Goal: Task Accomplishment & Management: Use online tool/utility

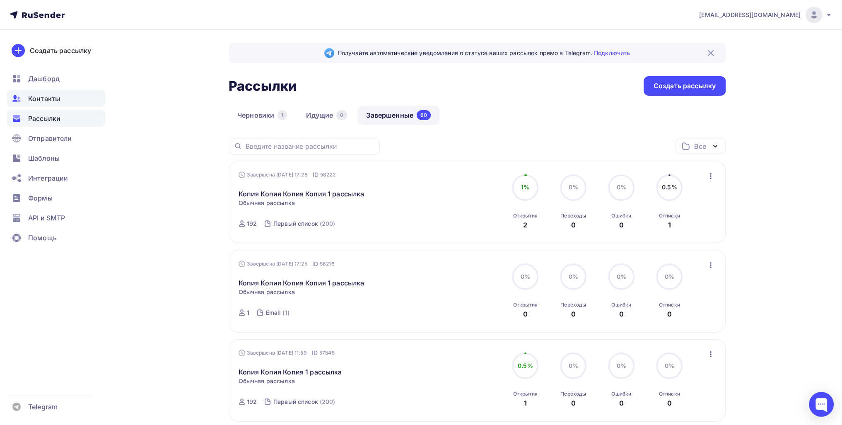
click at [61, 99] on div "Контакты" at bounding box center [56, 98] width 99 height 17
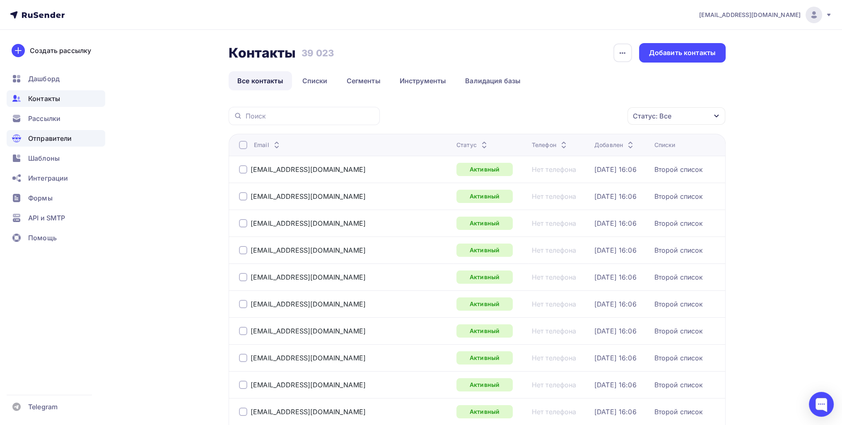
click at [75, 135] on div "Отправители" at bounding box center [56, 138] width 99 height 17
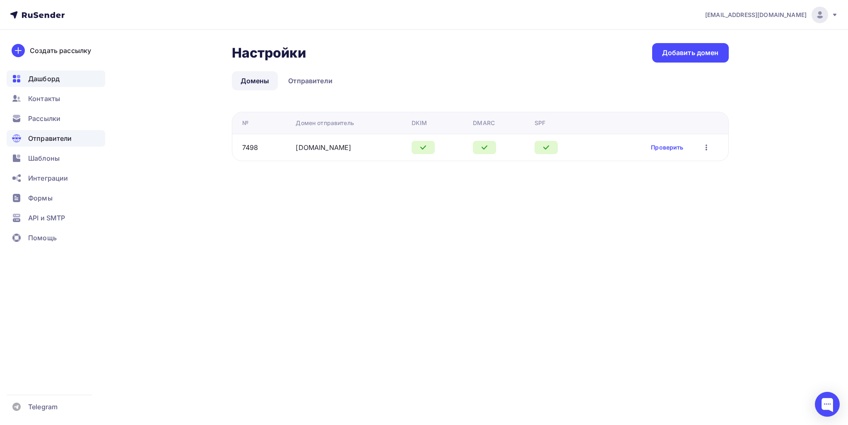
click at [48, 77] on span "Дашборд" at bounding box center [43, 79] width 31 height 10
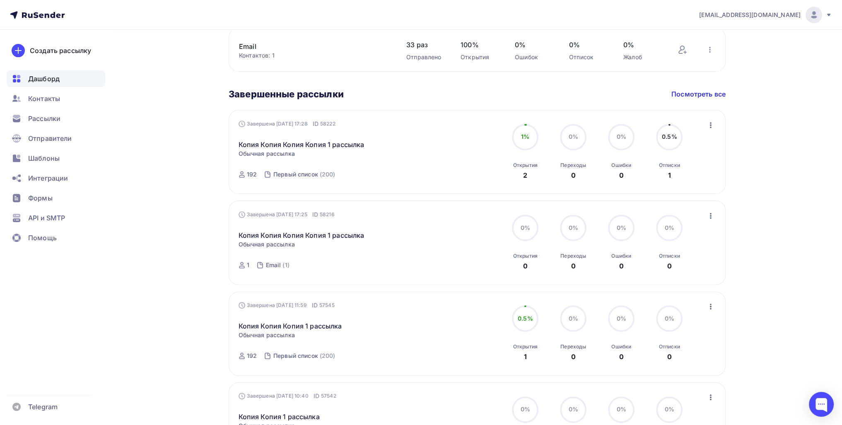
scroll to position [396, 0]
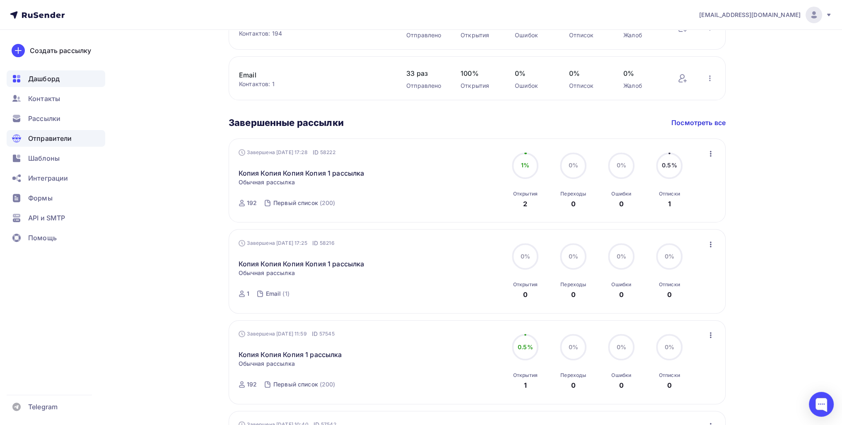
click at [62, 143] on div "Отправители" at bounding box center [56, 138] width 99 height 17
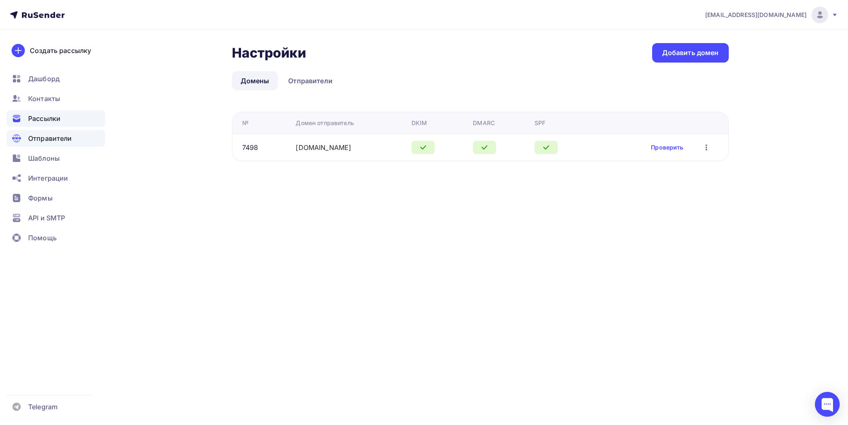
click at [48, 121] on span "Рассылки" at bounding box center [44, 119] width 32 height 10
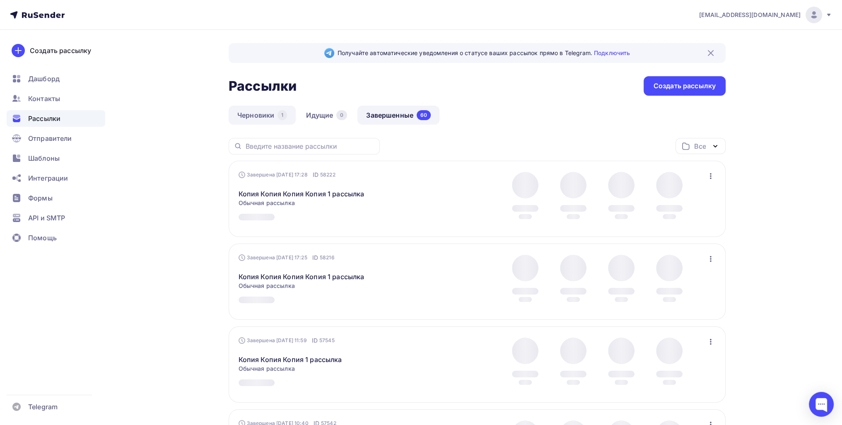
click at [258, 121] on link "Черновики 1" at bounding box center [262, 115] width 67 height 19
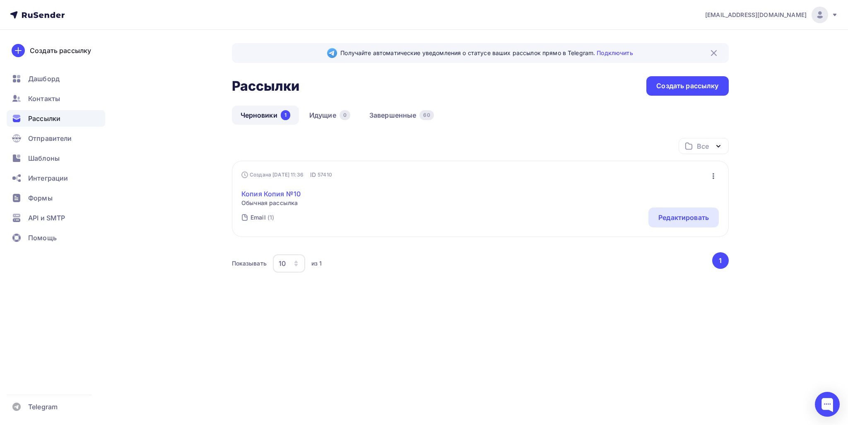
click at [265, 191] on link "Копия Копия №10" at bounding box center [271, 194] width 59 height 10
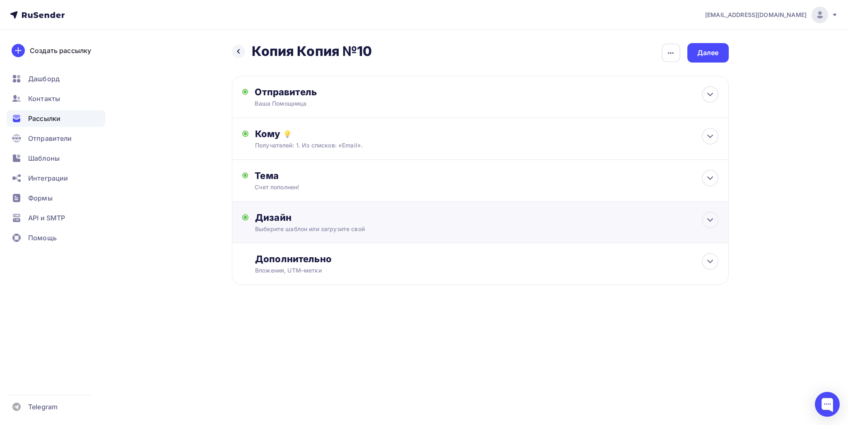
click at [335, 212] on div "Дизайн" at bounding box center [486, 218] width 463 height 12
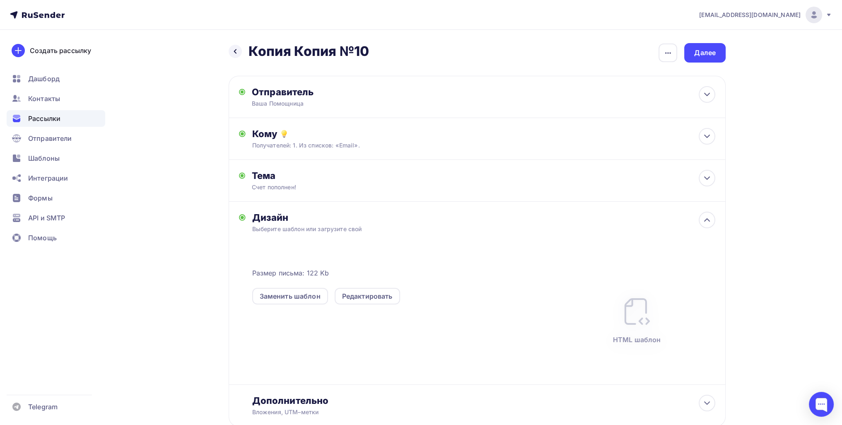
click at [370, 287] on div "Заменить шаблон Редактировать" at bounding box center [405, 291] width 306 height 27
click at [378, 297] on div "Редактировать" at bounding box center [367, 296] width 51 height 10
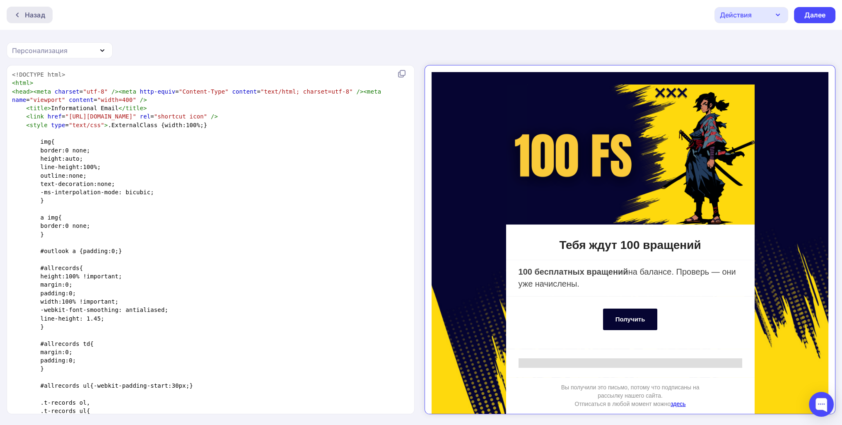
click at [28, 17] on div "Назад" at bounding box center [35, 15] width 20 height 10
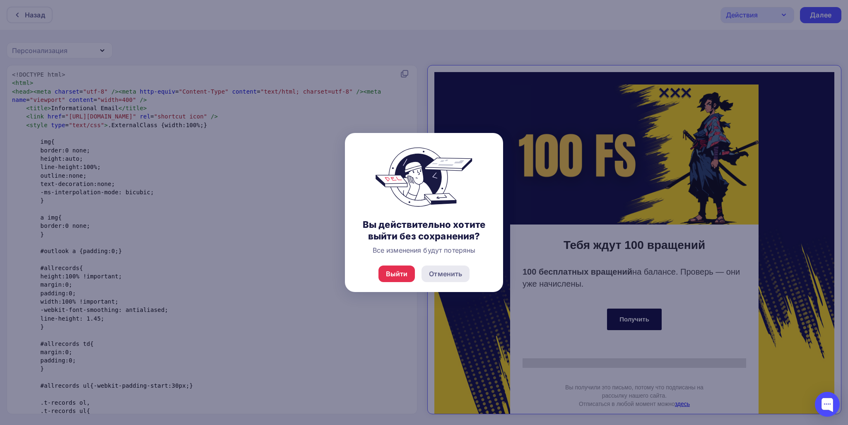
click at [416, 278] on div "Отменить" at bounding box center [445, 274] width 33 height 10
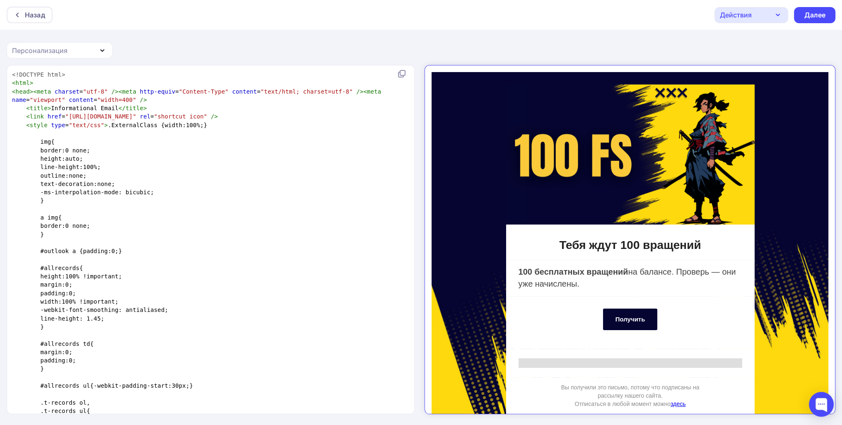
scroll to position [3, 0]
click at [262, 225] on pre "border:0 none;" at bounding box center [208, 226] width 397 height 8
type textarea "<!DOCTYPE html> <html> <head><meta charset="utf-8" /><meta http-equiv="Content-…"
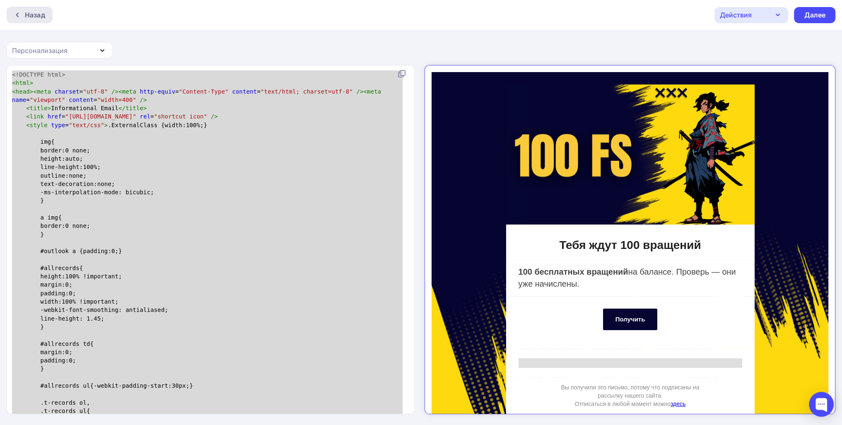
click at [33, 17] on div "Назад" at bounding box center [35, 15] width 20 height 10
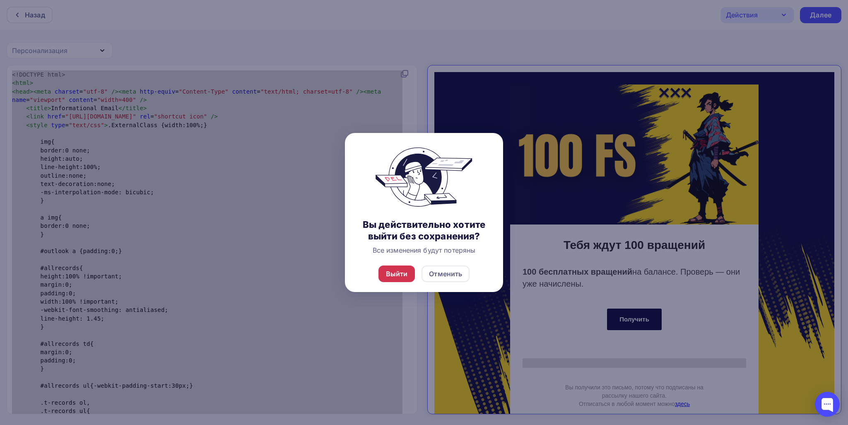
click at [411, 271] on div "Выйти" at bounding box center [397, 274] width 37 height 17
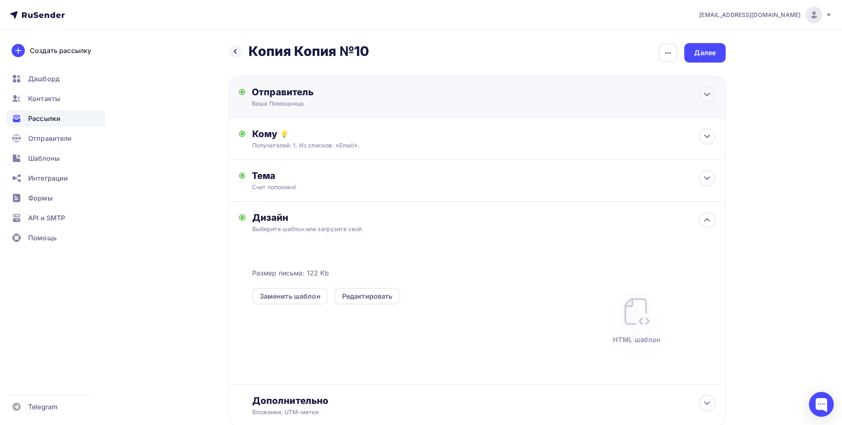
click at [320, 116] on div "Отправитель Ваша Помощница Email * info@obscore.ru info@obscore.ru Добавить отп…" at bounding box center [477, 97] width 497 height 42
type input "Ваша Помощница"
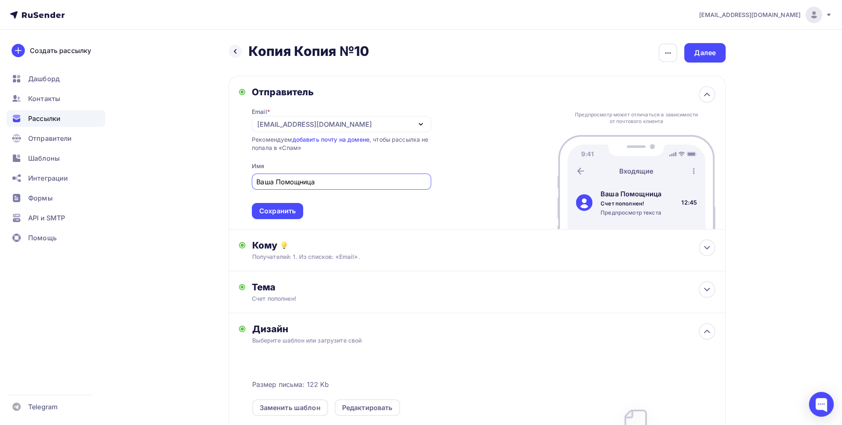
drag, startPoint x: 288, startPoint y: 179, endPoint x: 219, endPoint y: 174, distance: 69.3
click at [221, 176] on div "Назад Копия Копия №10 Копия Копия №10 Закончить позже Переименовать рассылку Уд…" at bounding box center [421, 311] width 679 height 562
click at [308, 125] on div "[EMAIL_ADDRESS][DOMAIN_NAME]" at bounding box center [314, 124] width 115 height 10
drag, startPoint x: 215, startPoint y: 235, endPoint x: 242, endPoint y: 246, distance: 29.2
click at [214, 235] on div "Назад Копия Копия №10 Копия Копия №10 Закончить позже Переименовать рассылку Уд…" at bounding box center [421, 311] width 679 height 562
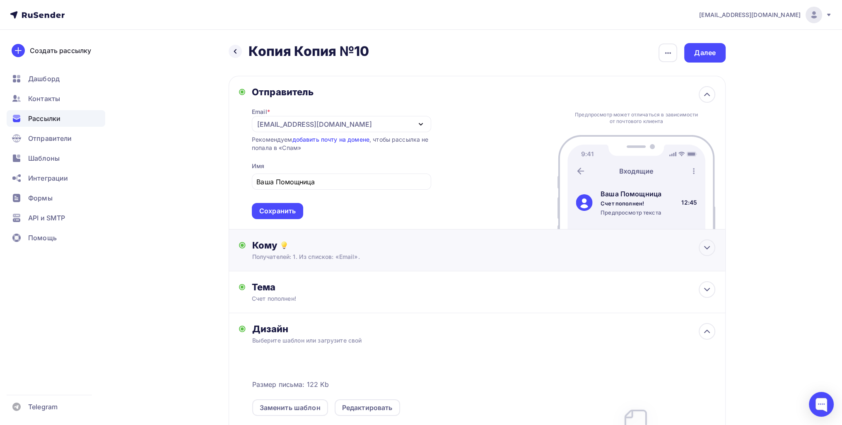
click at [288, 254] on div "Получателей: 1. Из списков: «Email»." at bounding box center [460, 257] width 417 height 8
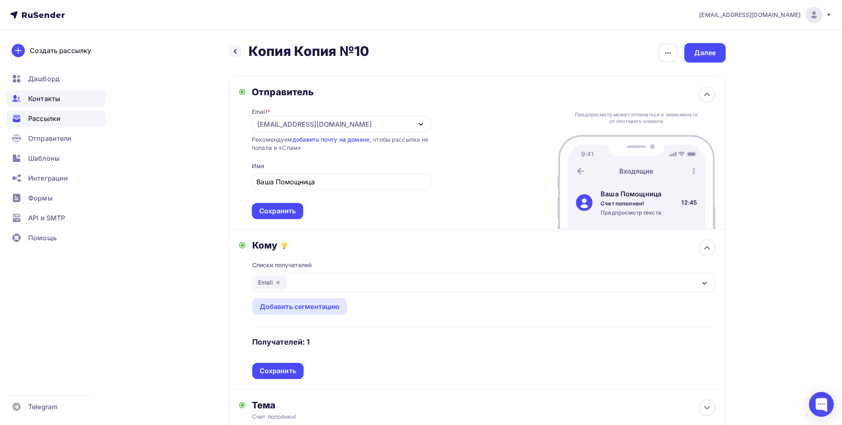
click at [48, 99] on span "Контакты" at bounding box center [44, 99] width 32 height 10
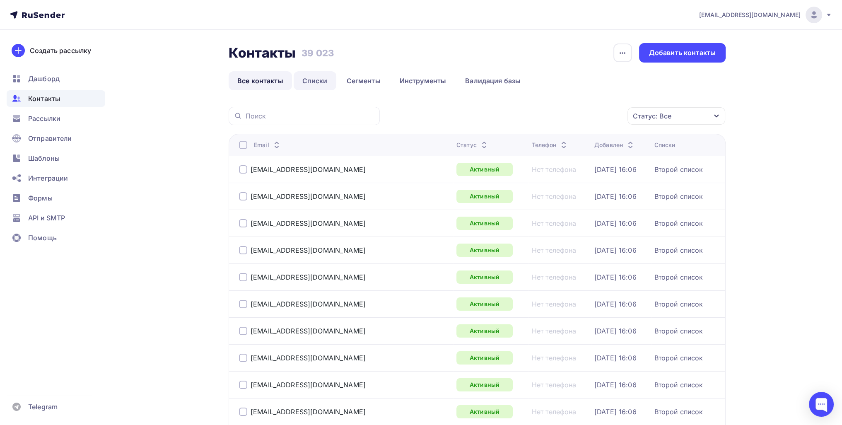
click at [314, 78] on link "Списки" at bounding box center [315, 80] width 43 height 19
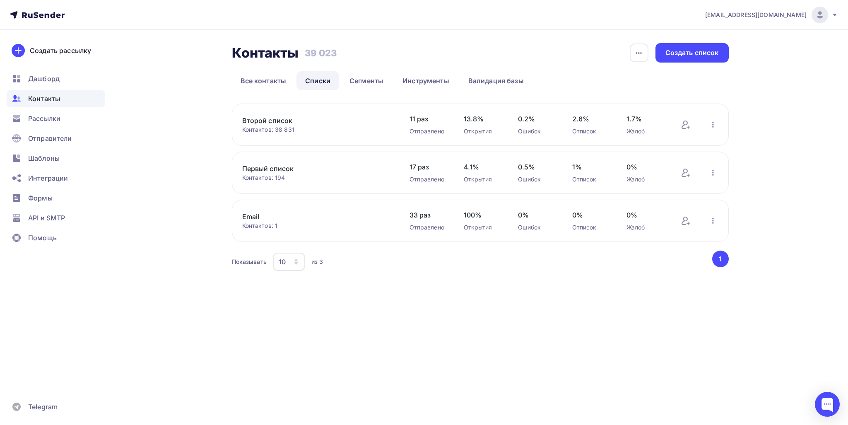
click at [311, 224] on div "Контактов: 1" at bounding box center [317, 226] width 151 height 8
click at [245, 219] on link "Email" at bounding box center [312, 217] width 141 height 10
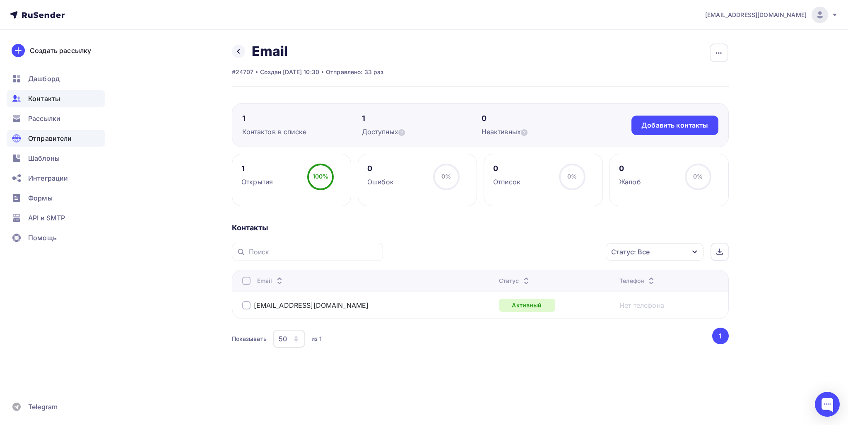
click at [56, 135] on span "Отправители" at bounding box center [50, 138] width 44 height 10
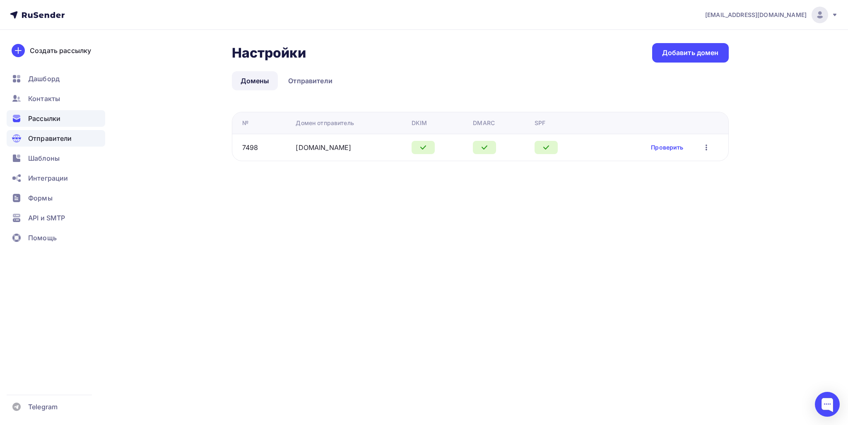
click at [52, 118] on span "Рассылки" at bounding box center [44, 119] width 32 height 10
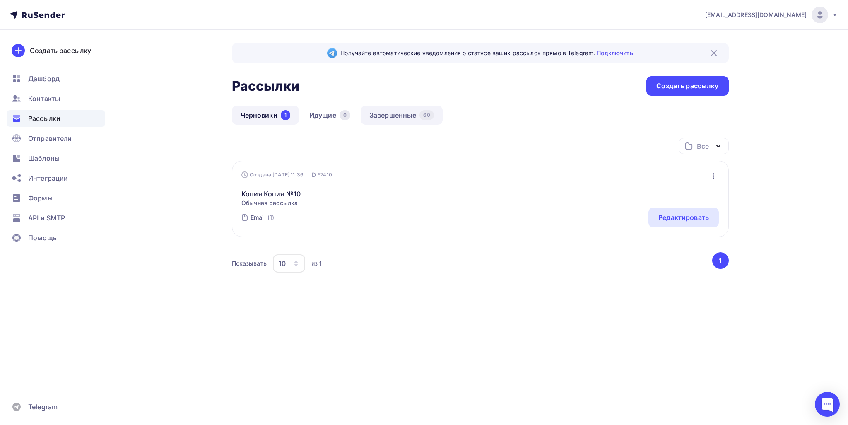
click at [399, 115] on link "Завершенные 60" at bounding box center [402, 115] width 82 height 19
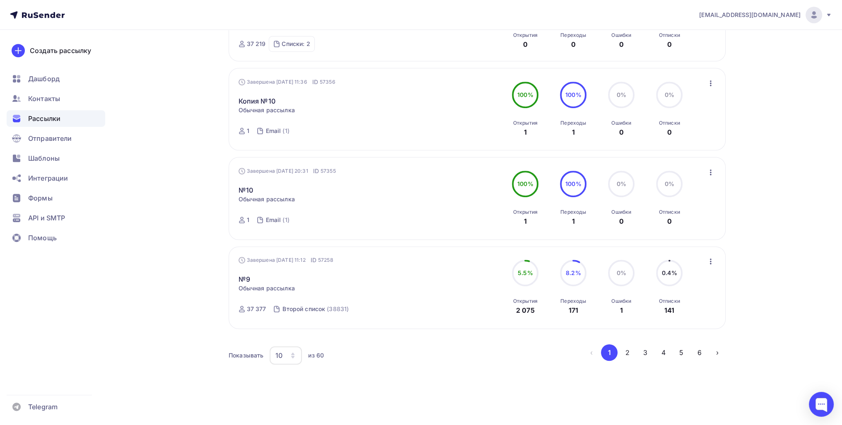
scroll to position [716, 0]
click at [244, 273] on link "№9" at bounding box center [245, 278] width 12 height 10
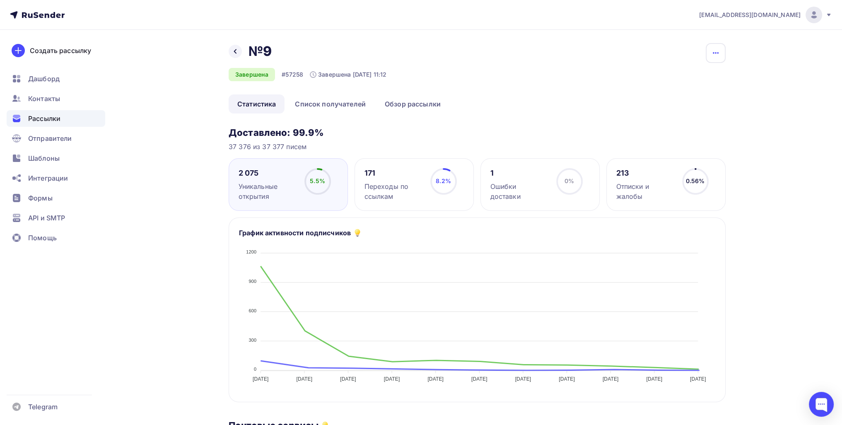
click at [720, 50] on icon "button" at bounding box center [716, 53] width 10 height 10
click at [674, 82] on div "Копировать" at bounding box center [685, 79] width 80 height 10
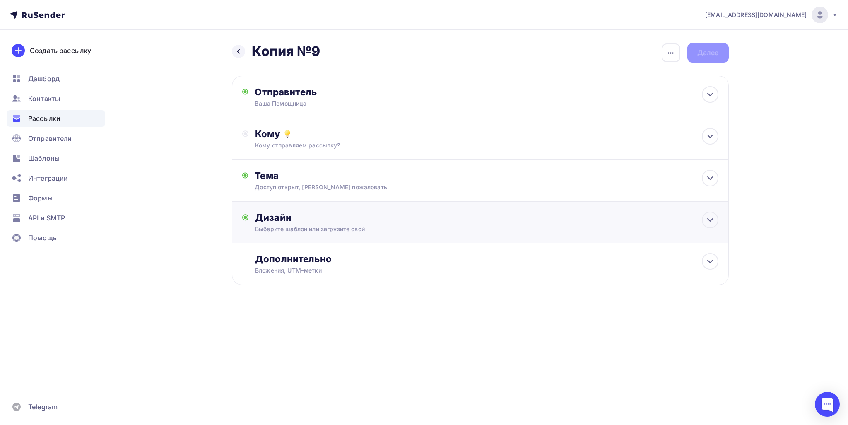
click at [389, 212] on div "Дизайн" at bounding box center [486, 218] width 463 height 12
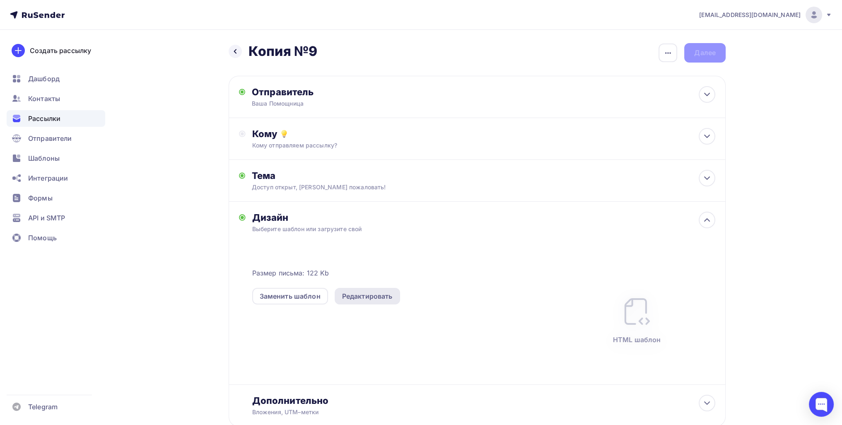
click at [381, 294] on div "Редактировать" at bounding box center [367, 296] width 51 height 10
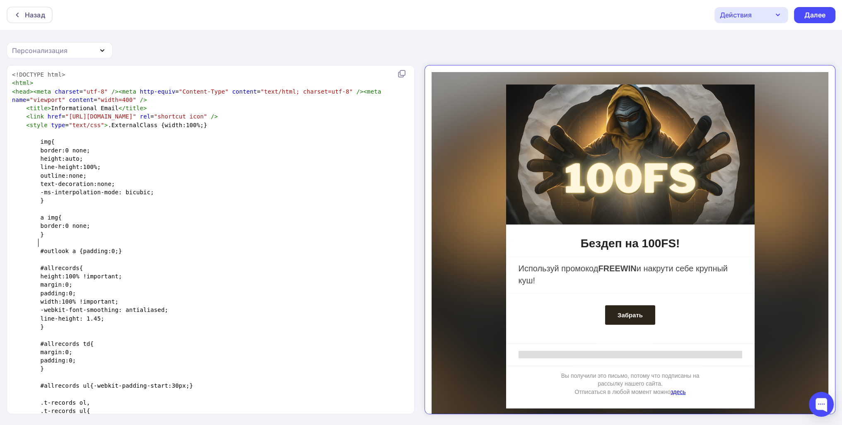
click at [237, 244] on pre at bounding box center [208, 243] width 397 height 8
type textarea "<!DOCTYPE html> <html> <head><meta charset="utf-8" /><meta http-equiv="Content-…"
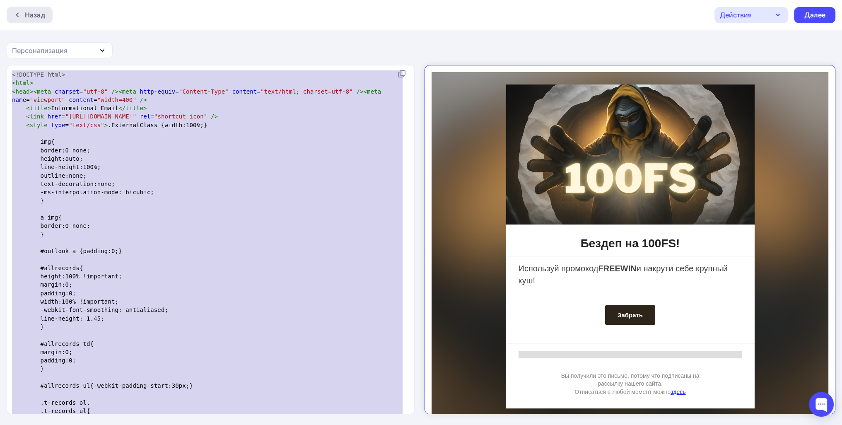
click at [28, 12] on div "Назад" at bounding box center [35, 15] width 20 height 10
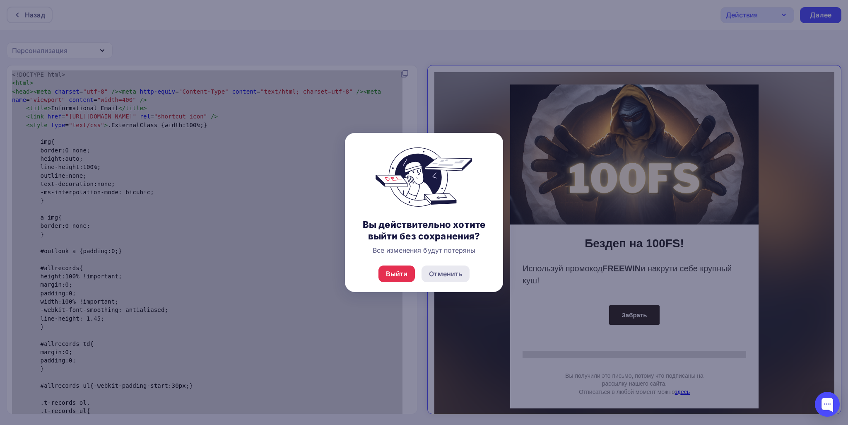
click at [441, 272] on div "Отменить" at bounding box center [445, 274] width 33 height 10
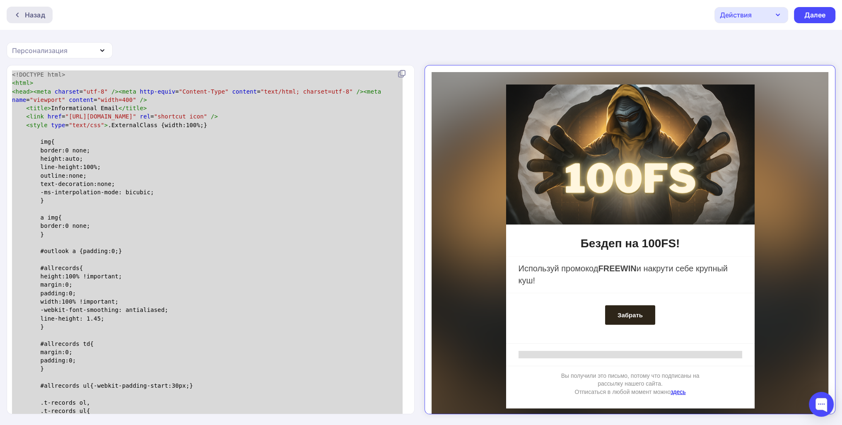
click at [36, 19] on div "Назад" at bounding box center [35, 15] width 20 height 10
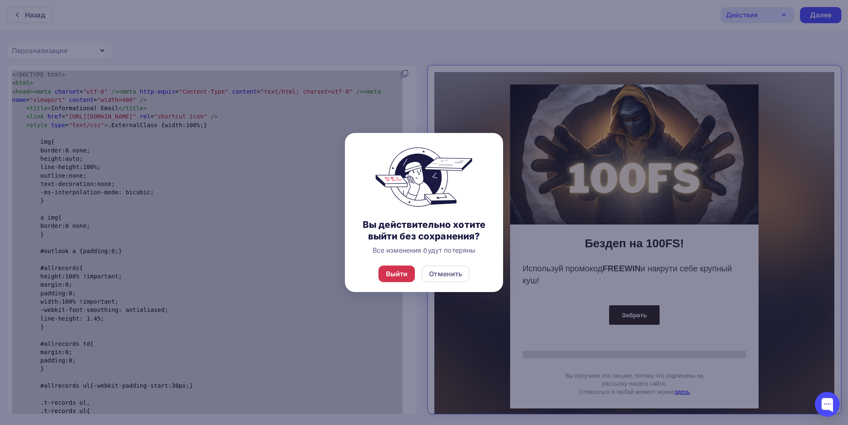
click at [391, 270] on div "Выйти" at bounding box center [397, 274] width 22 height 10
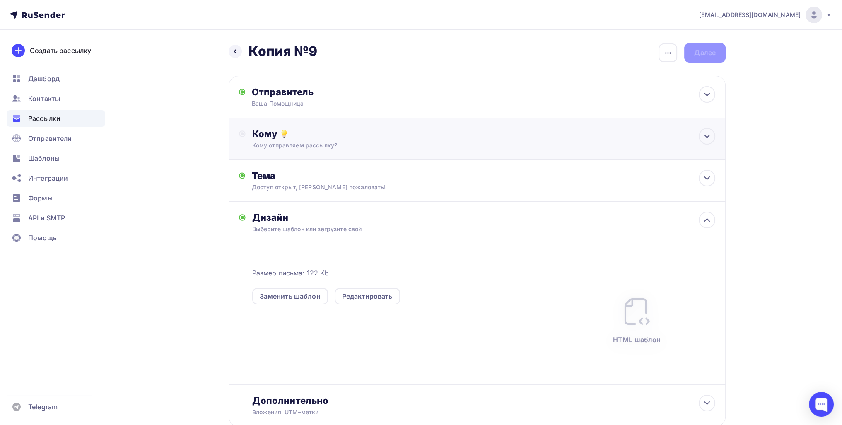
click at [292, 136] on div "Кому" at bounding box center [483, 134] width 463 height 12
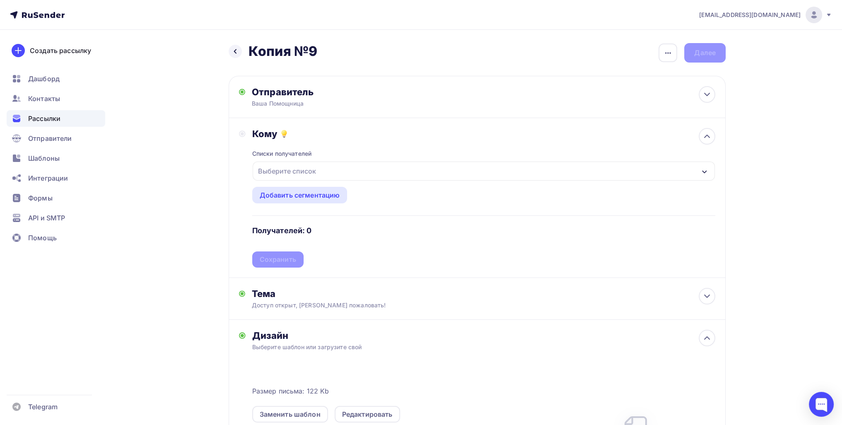
click at [302, 170] on div "Выберите список" at bounding box center [287, 171] width 65 height 15
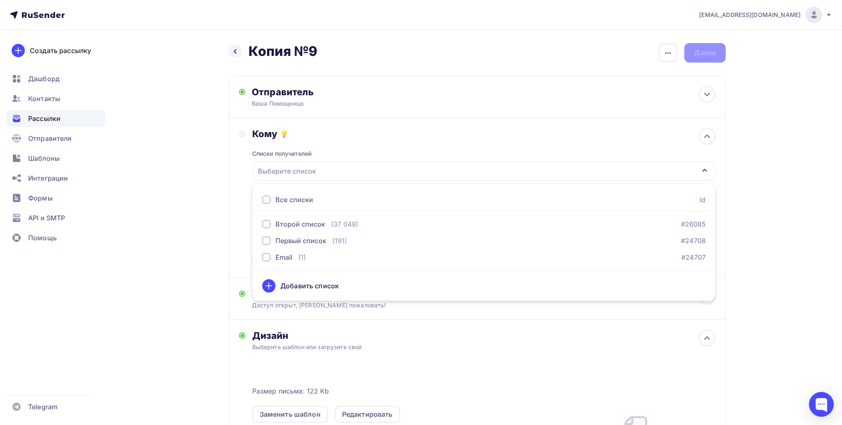
click at [214, 168] on div "Назад Копия №9 Копия №9 Закончить позже Переименовать рассылку Удалить Далее От…" at bounding box center [421, 314] width 679 height 568
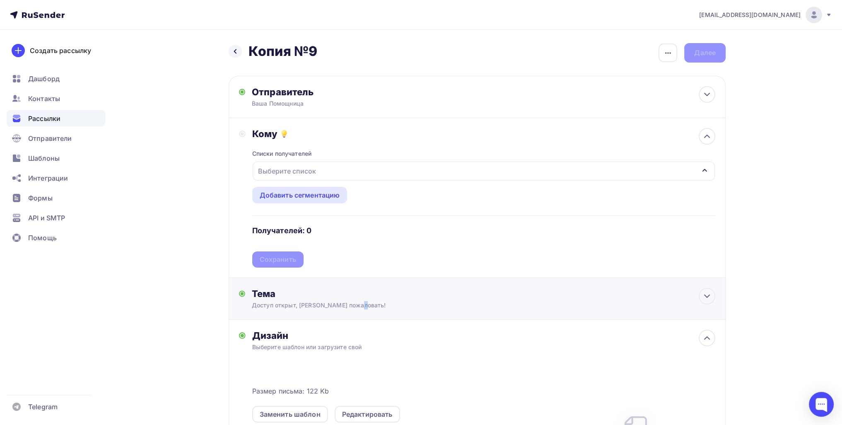
click at [319, 307] on div "Доступ открыт, [PERSON_NAME] пожаловать!" at bounding box center [325, 305] width 147 height 8
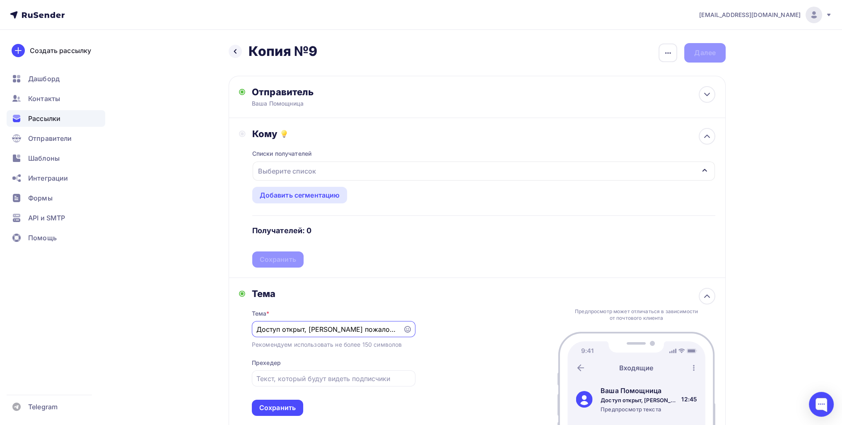
drag, startPoint x: 380, startPoint y: 326, endPoint x: 229, endPoint y: 320, distance: 150.9
click at [229, 320] on div "Тема Тема * Доступ открыт, Добро пожаловать! Рекомендуем использовать не более …" at bounding box center [477, 352] width 497 height 148
click at [45, 82] on span "Дашборд" at bounding box center [43, 79] width 31 height 10
